Goal: Information Seeking & Learning: Compare options

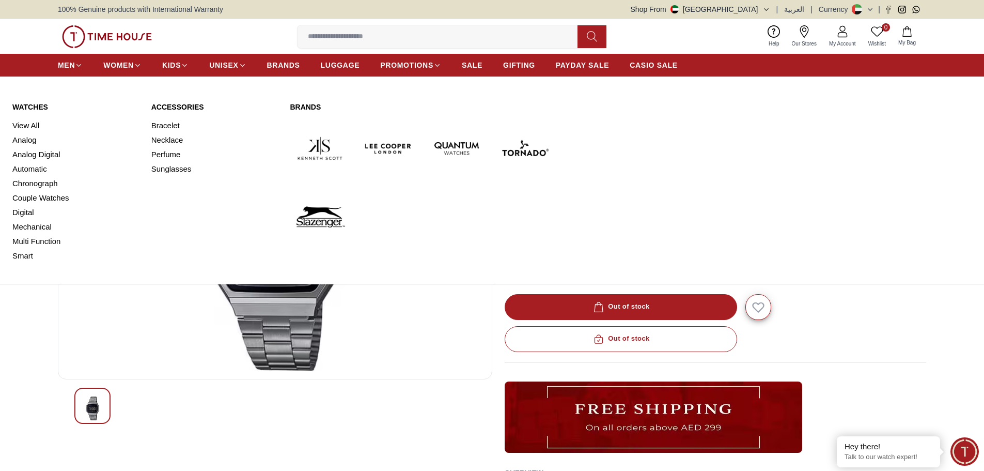
click at [33, 105] on link "Watches" at bounding box center [75, 107] width 127 height 10
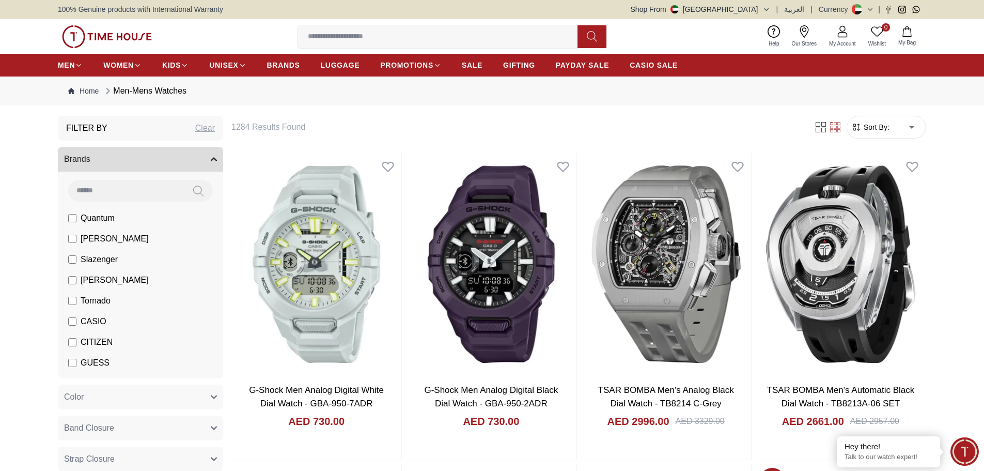
drag, startPoint x: 965, startPoint y: 252, endPoint x: 965, endPoint y: 271, distance: 19.1
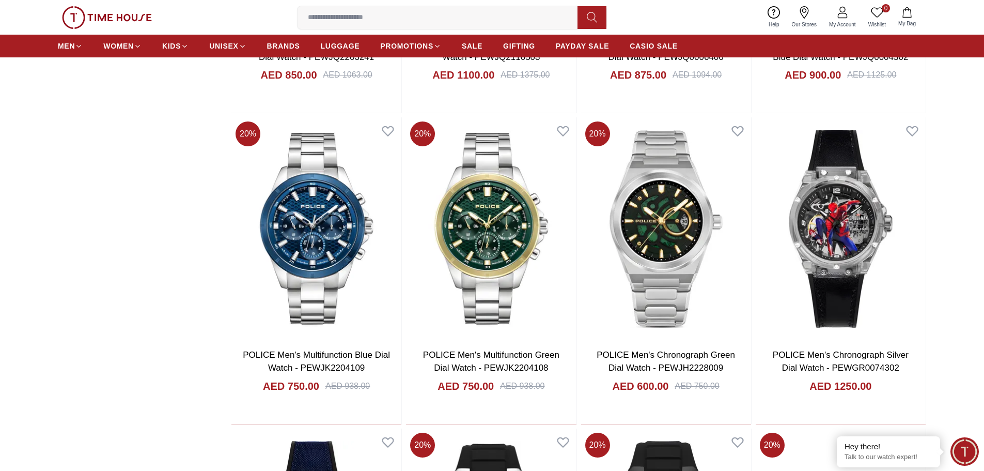
scroll to position [1033, 0]
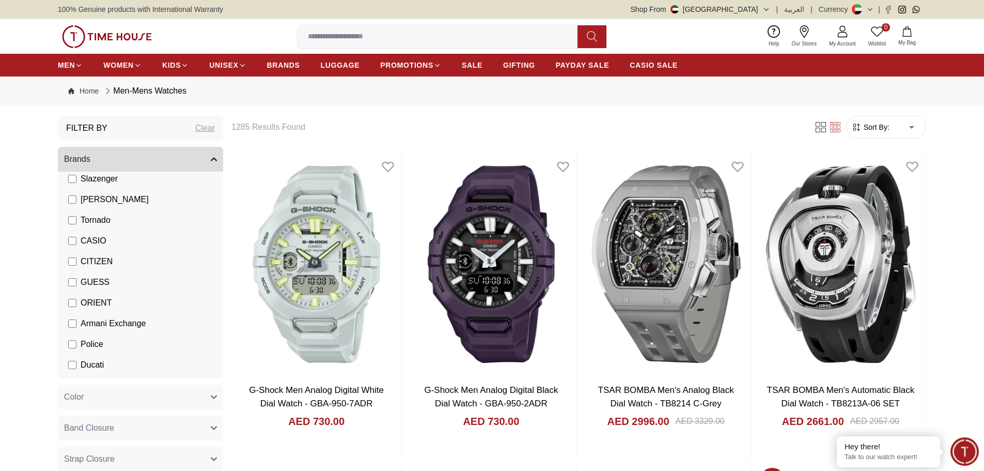
scroll to position [84, 0]
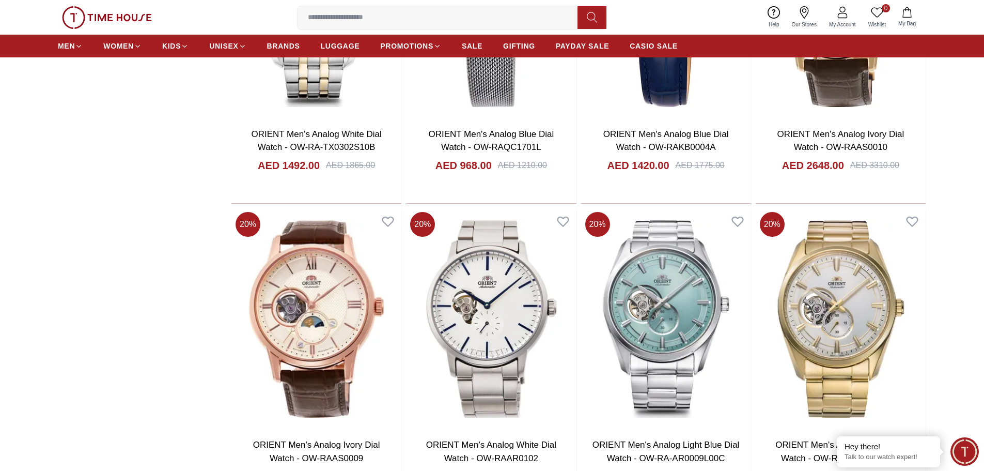
scroll to position [1240, 0]
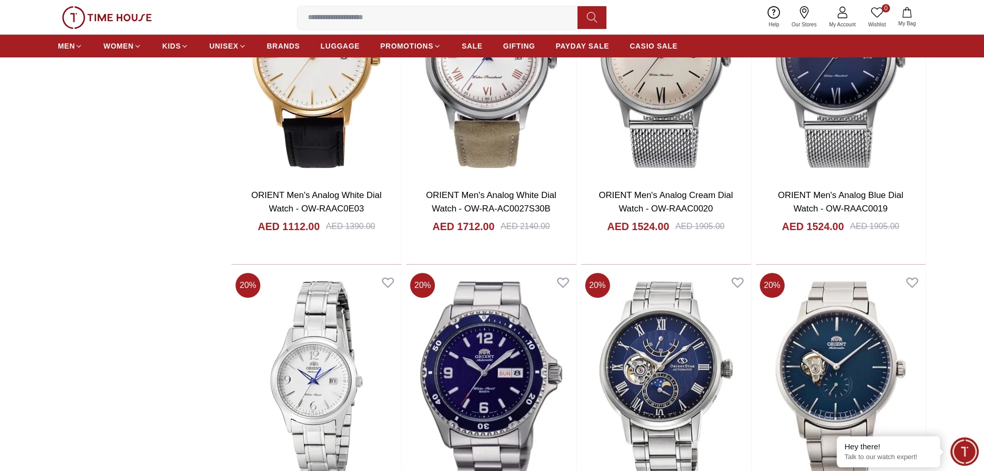
scroll to position [2841, 0]
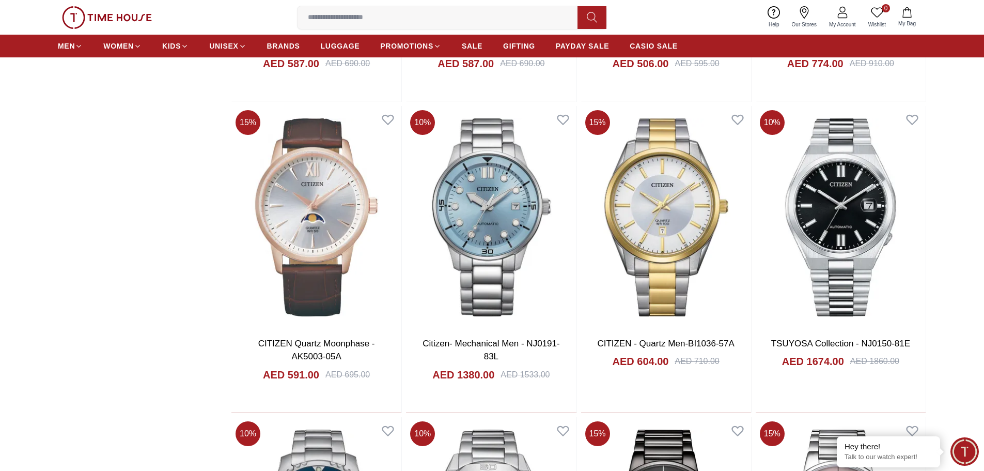
scroll to position [1033, 0]
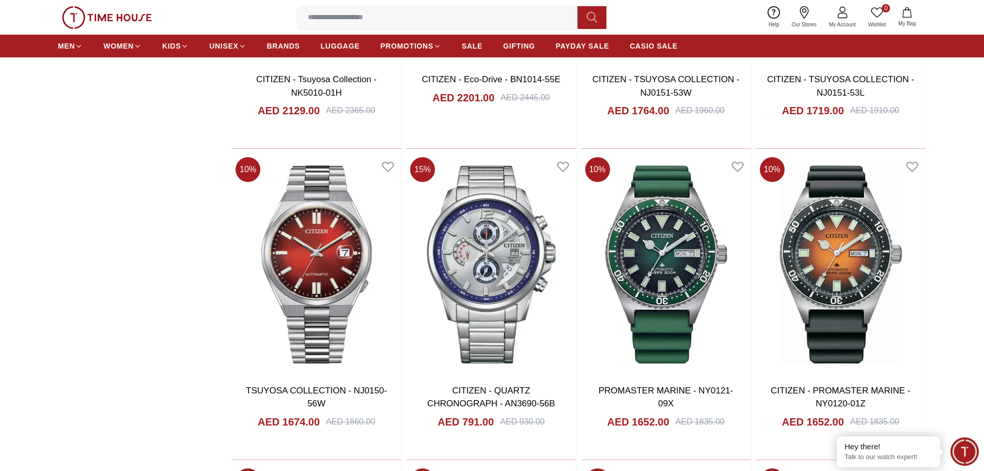
scroll to position [2621, 0]
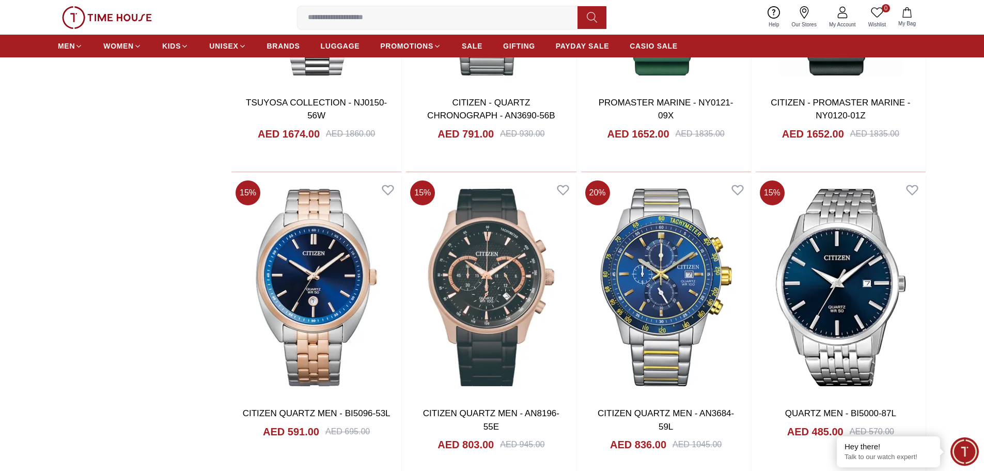
scroll to position [2776, 0]
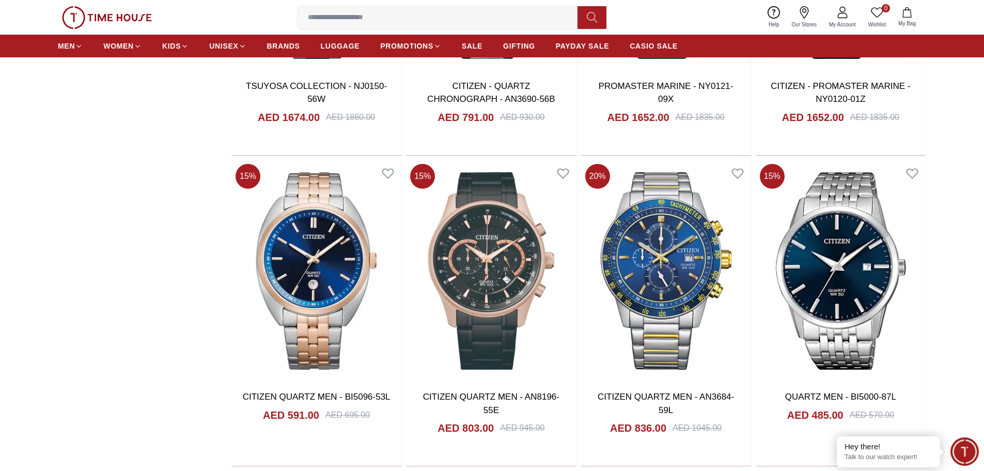
drag, startPoint x: 954, startPoint y: 317, endPoint x: 93, endPoint y: 211, distance: 867.0
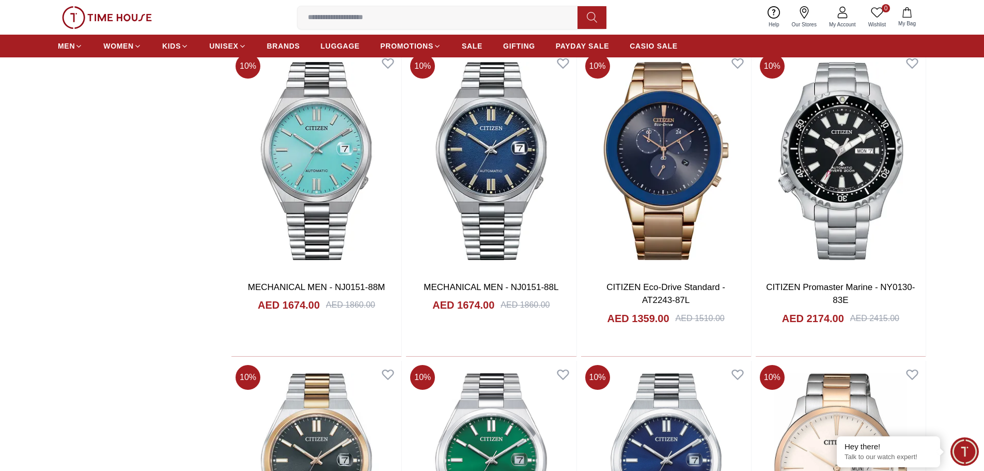
scroll to position [4171, 0]
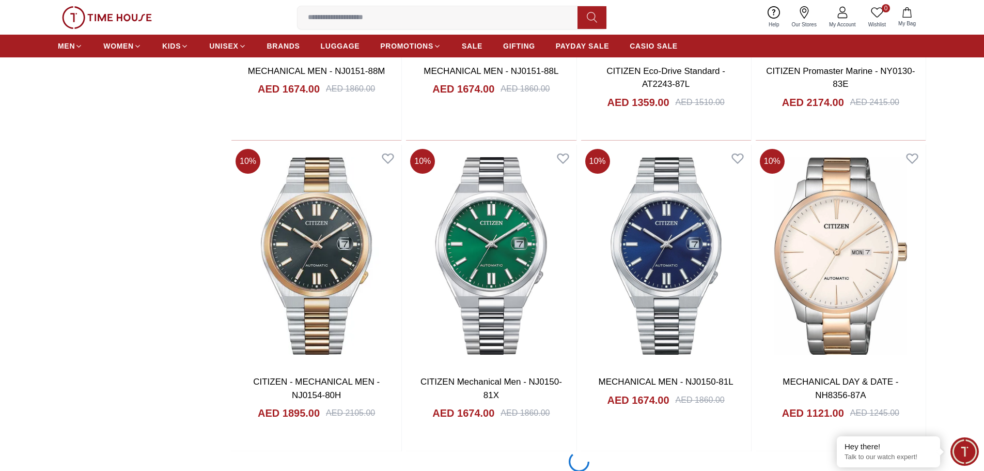
scroll to position [4378, 0]
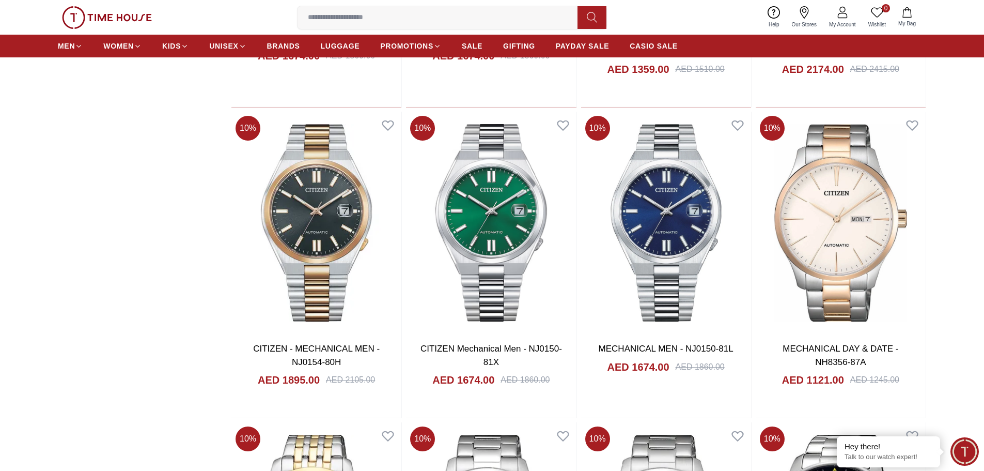
drag, startPoint x: 614, startPoint y: 243, endPoint x: 151, endPoint y: 217, distance: 463.5
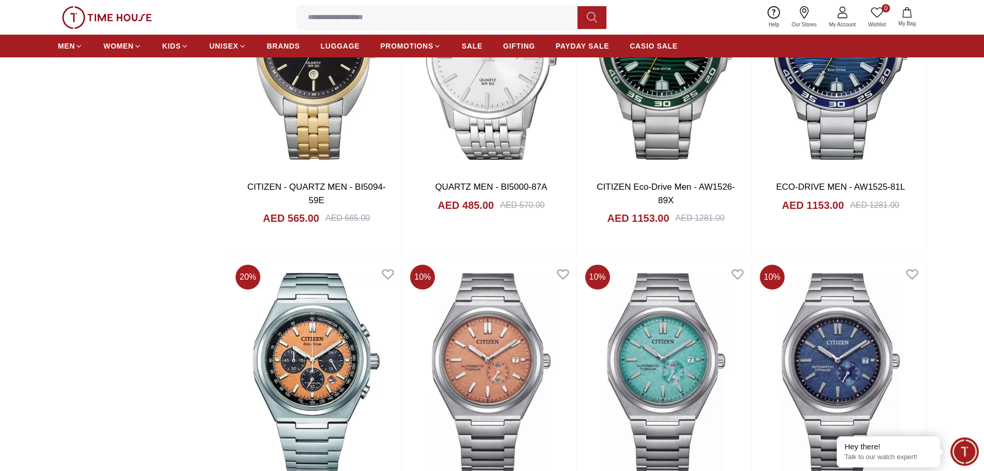
scroll to position [5256, 0]
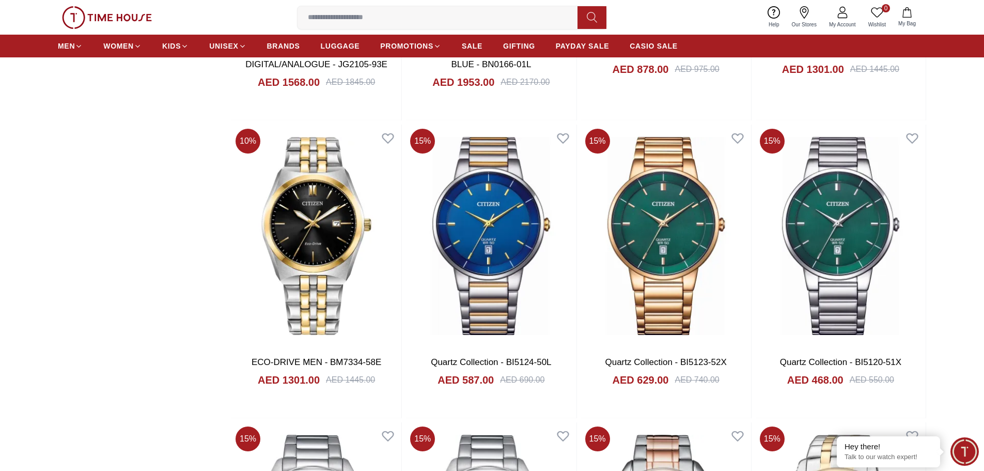
scroll to position [7167, 0]
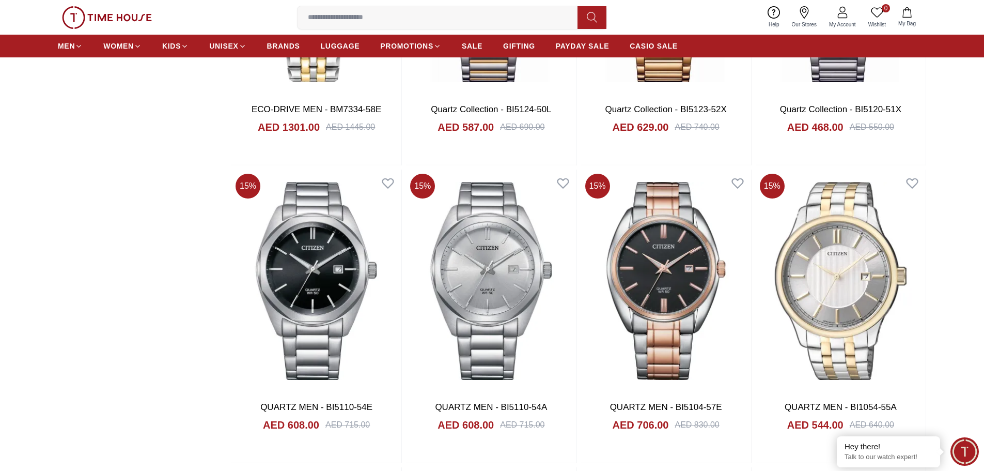
scroll to position [7477, 0]
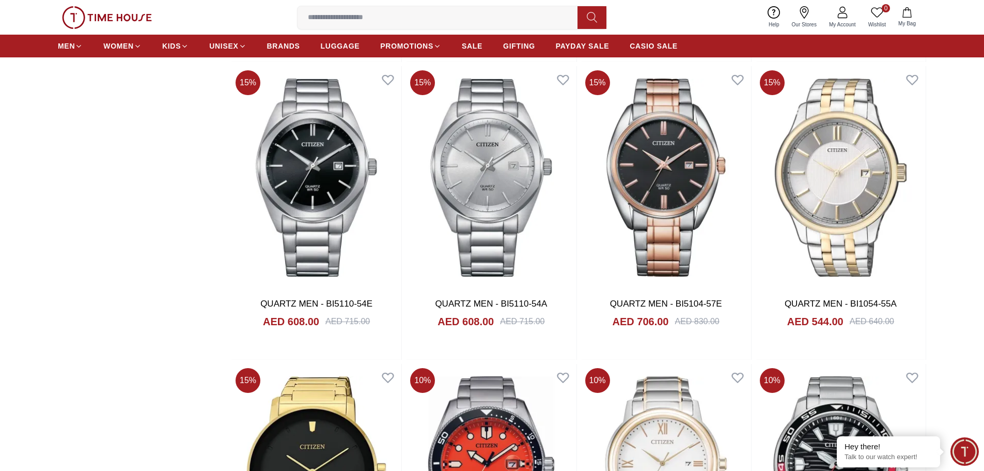
drag, startPoint x: 152, startPoint y: 216, endPoint x: 107, endPoint y: 150, distance: 80.1
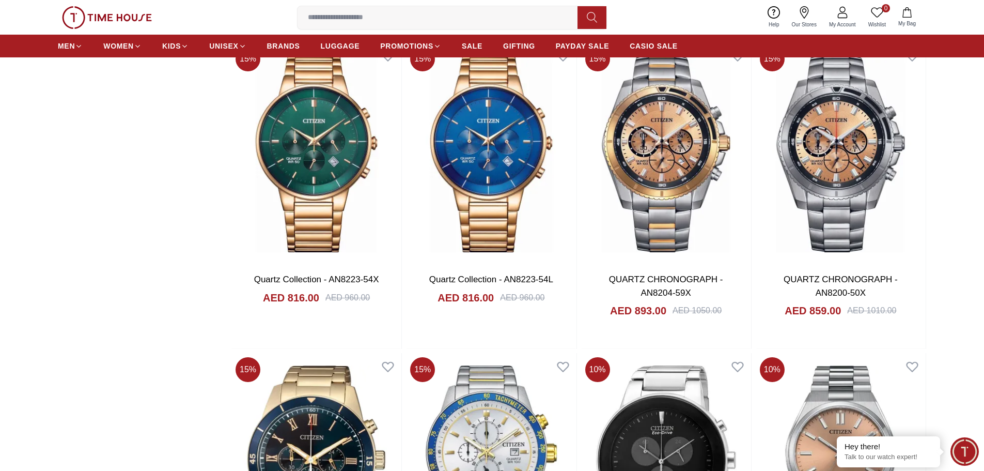
scroll to position [8562, 0]
